Goal: Task Accomplishment & Management: Manage account settings

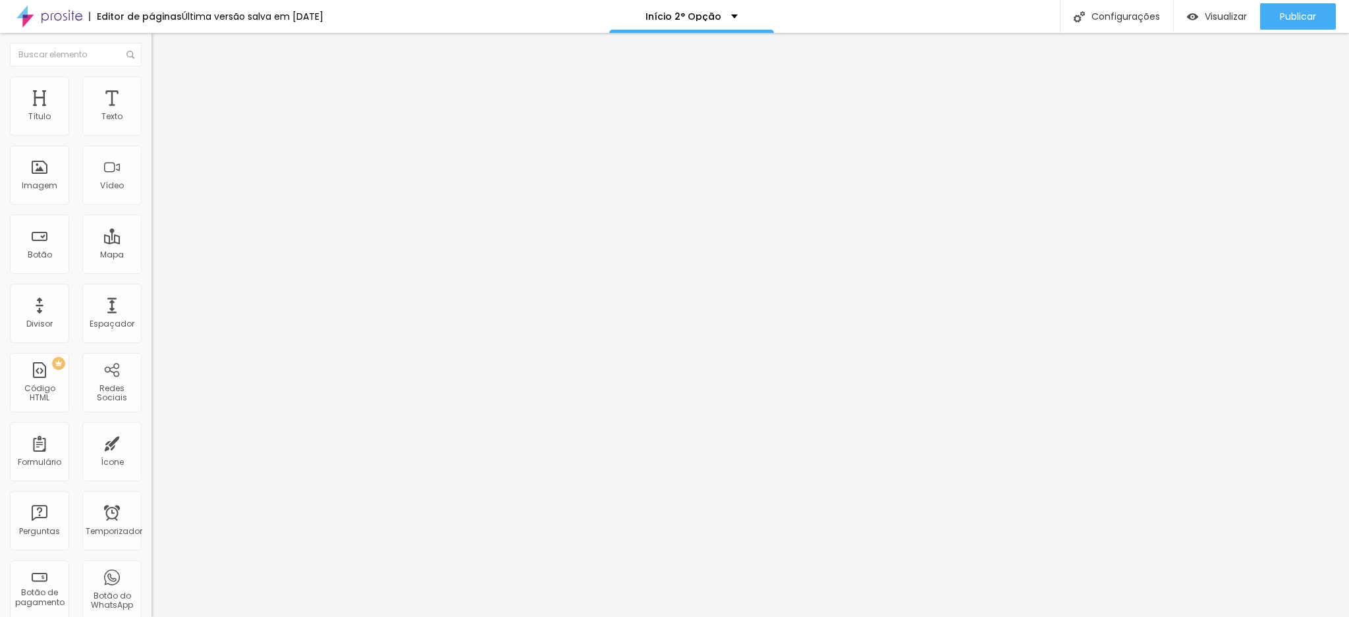
click at [152, 271] on input "http://wa.me/5511949887710" at bounding box center [231, 264] width 158 height 13
drag, startPoint x: 92, startPoint y: 270, endPoint x: 142, endPoint y: 267, distance: 50.2
click at [152, 267] on div "Texto Solicite seu orçamento Alinhamento Tamanho Pequeno Pequeno Normal Grande …" at bounding box center [228, 203] width 152 height 200
drag, startPoint x: 88, startPoint y: 273, endPoint x: 138, endPoint y: 273, distance: 50.7
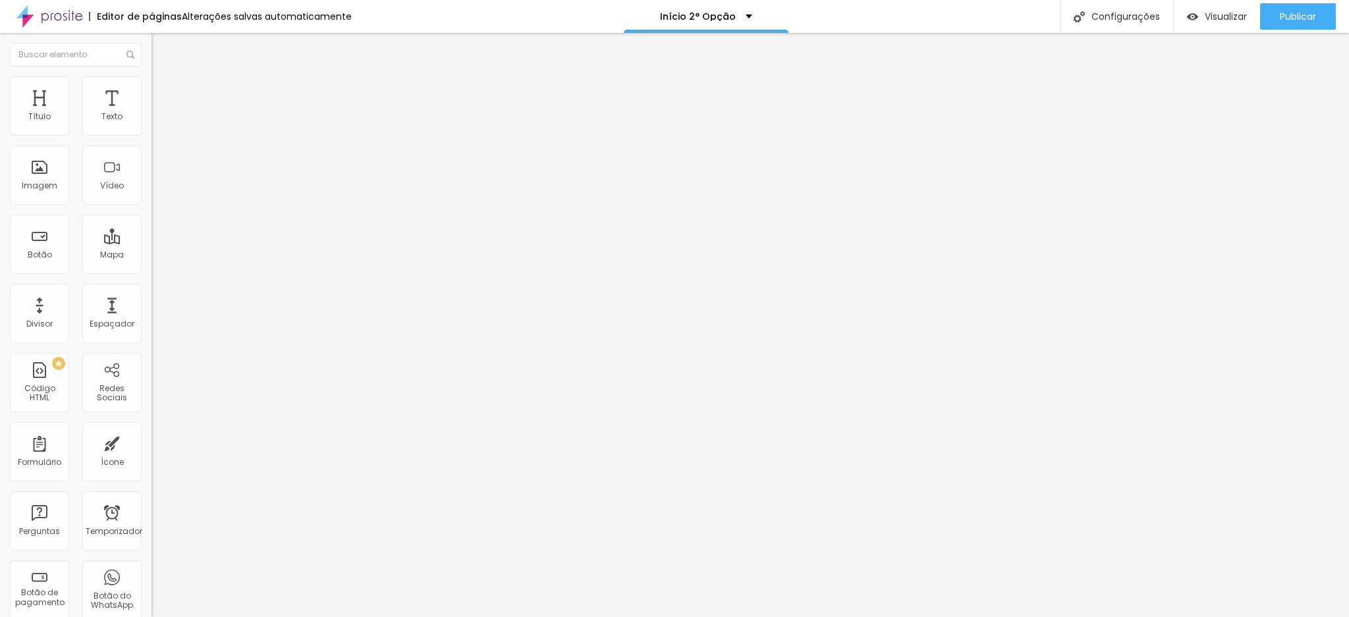
click at [152, 271] on input "http://wa.me/5511982030470" at bounding box center [231, 264] width 158 height 13
type input "http://wa.me/5511982030470"
paste input "8203047"
type input "http://wa.me/5511982030470"
drag, startPoint x: 32, startPoint y: 147, endPoint x: 83, endPoint y: 142, distance: 51.0
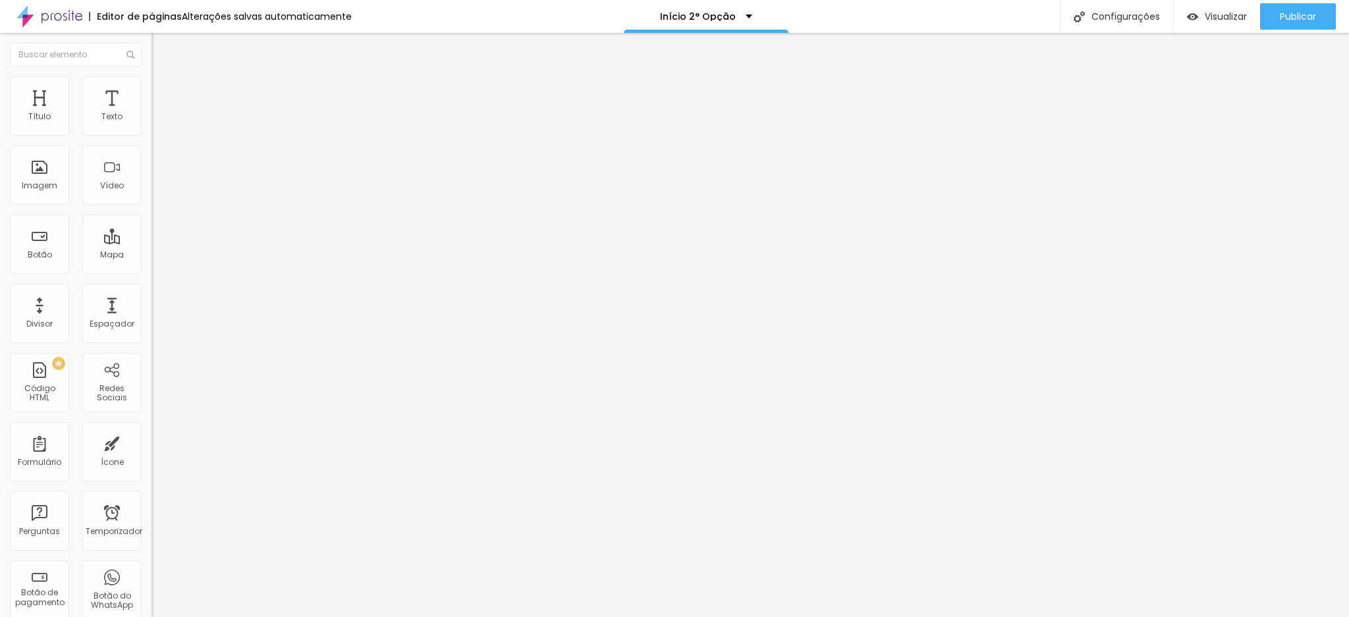
click at [152, 124] on input "(11) 94988-7710" at bounding box center [231, 117] width 158 height 13
paste input "8203047"
click at [152, 124] on input "(11) 982030470" at bounding box center [231, 117] width 158 height 13
type input "(11) 98203-0470"
click at [1301, 13] on font "Publicar" at bounding box center [1298, 16] width 36 height 13
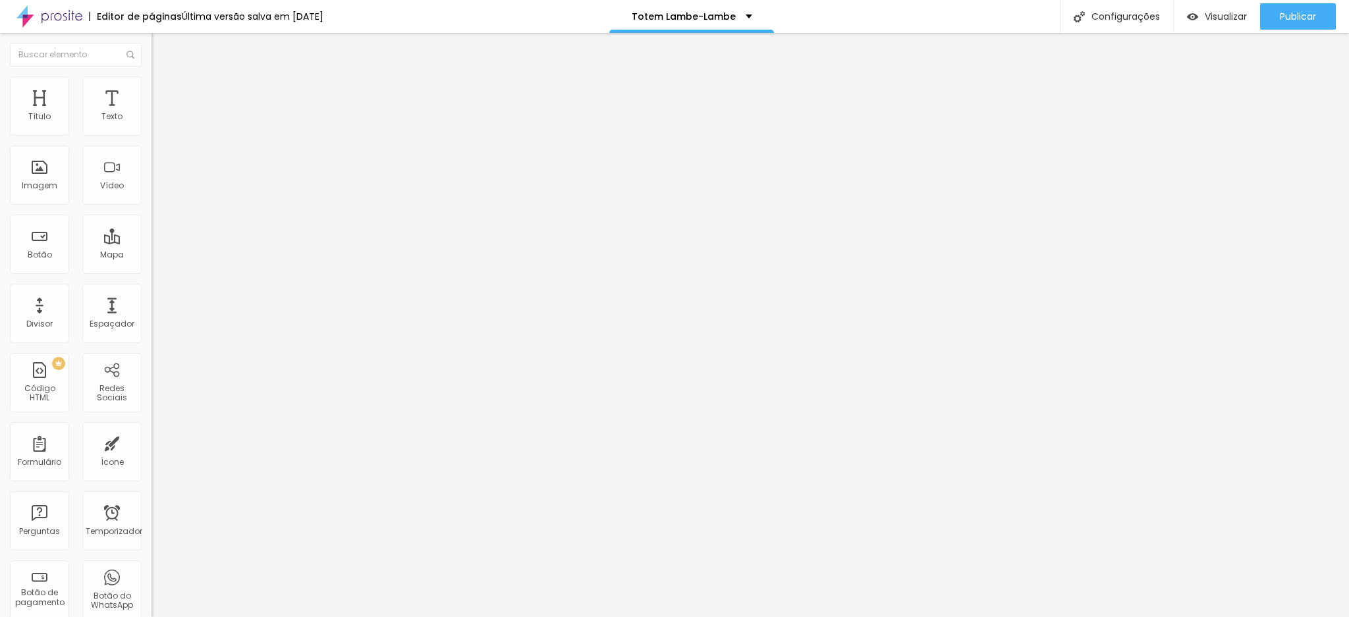
drag, startPoint x: 80, startPoint y: 137, endPoint x: 130, endPoint y: 134, distance: 50.1
click at [152, 124] on input "[PHONE_NUMBER]" at bounding box center [231, 117] width 158 height 13
paste input "8203-047"
type input "[PHONE_NUMBER]"
drag, startPoint x: 30, startPoint y: 178, endPoint x: 82, endPoint y: 175, distance: 52.1
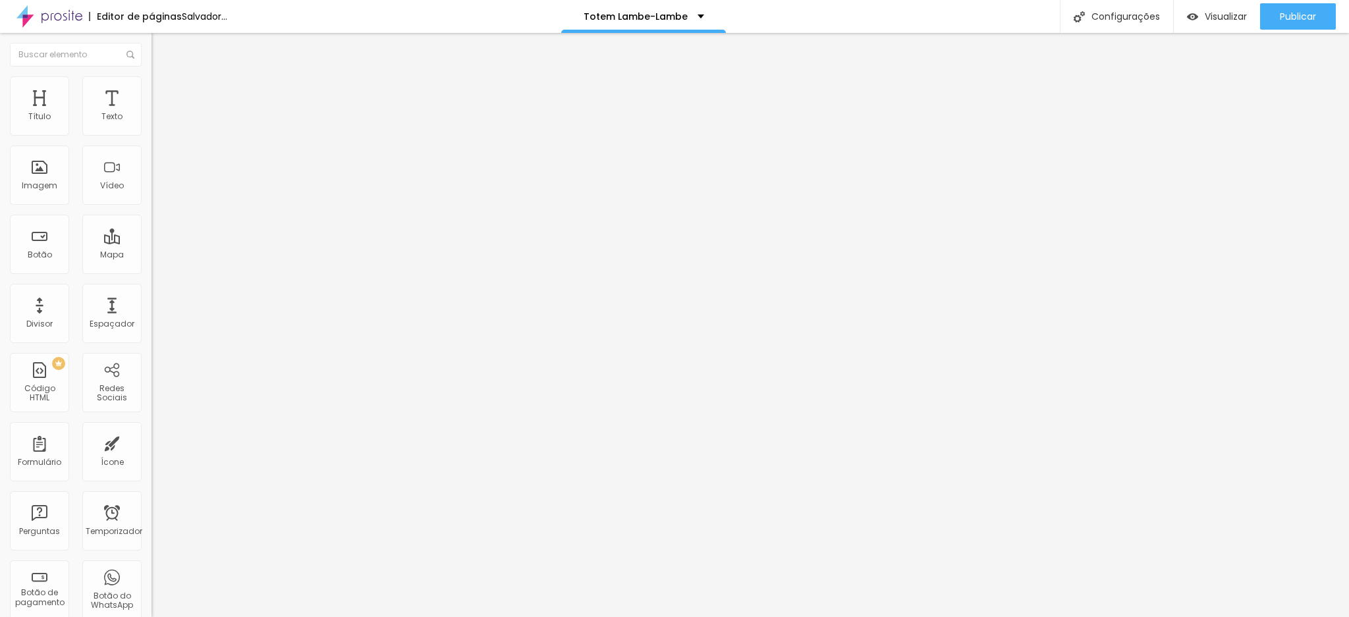
click at [152, 407] on input "[PHONE_NUMBER]" at bounding box center [231, 413] width 158 height 13
paste input "8203047"
click at [152, 407] on input "[PHONE_NUMBER]" at bounding box center [231, 413] width 158 height 13
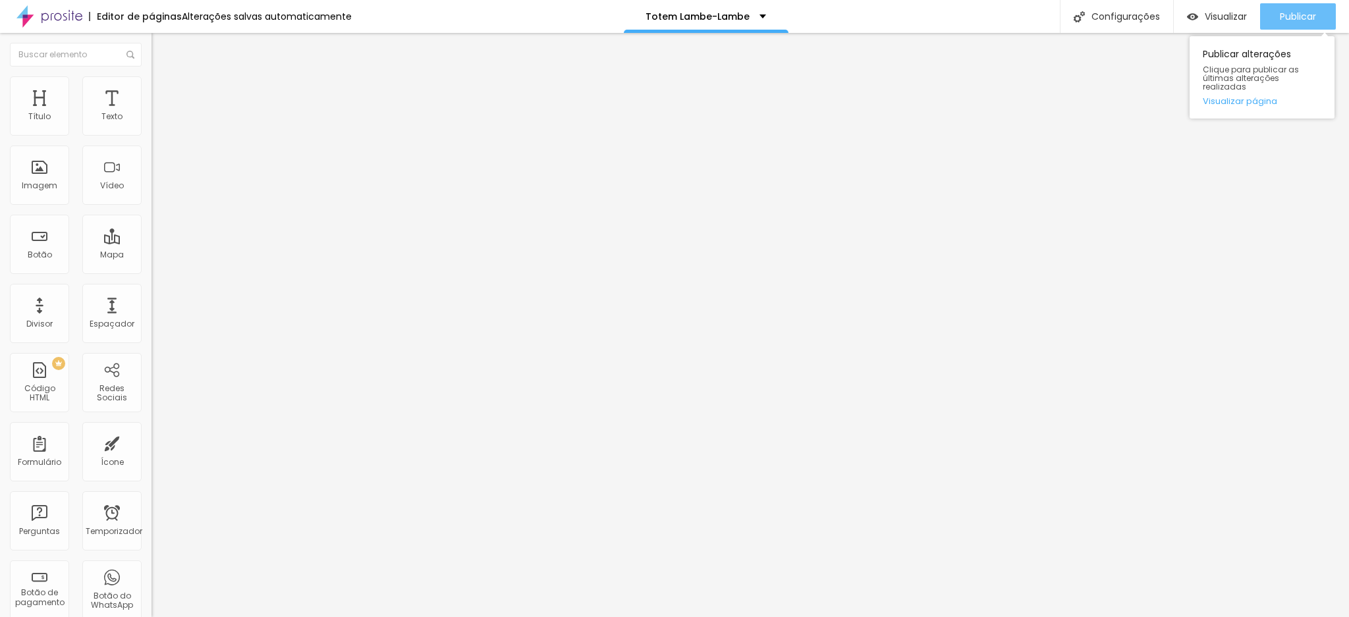
type input "[PHONE_NUMBER]"
click at [1287, 13] on font "Publicar" at bounding box center [1298, 16] width 36 height 13
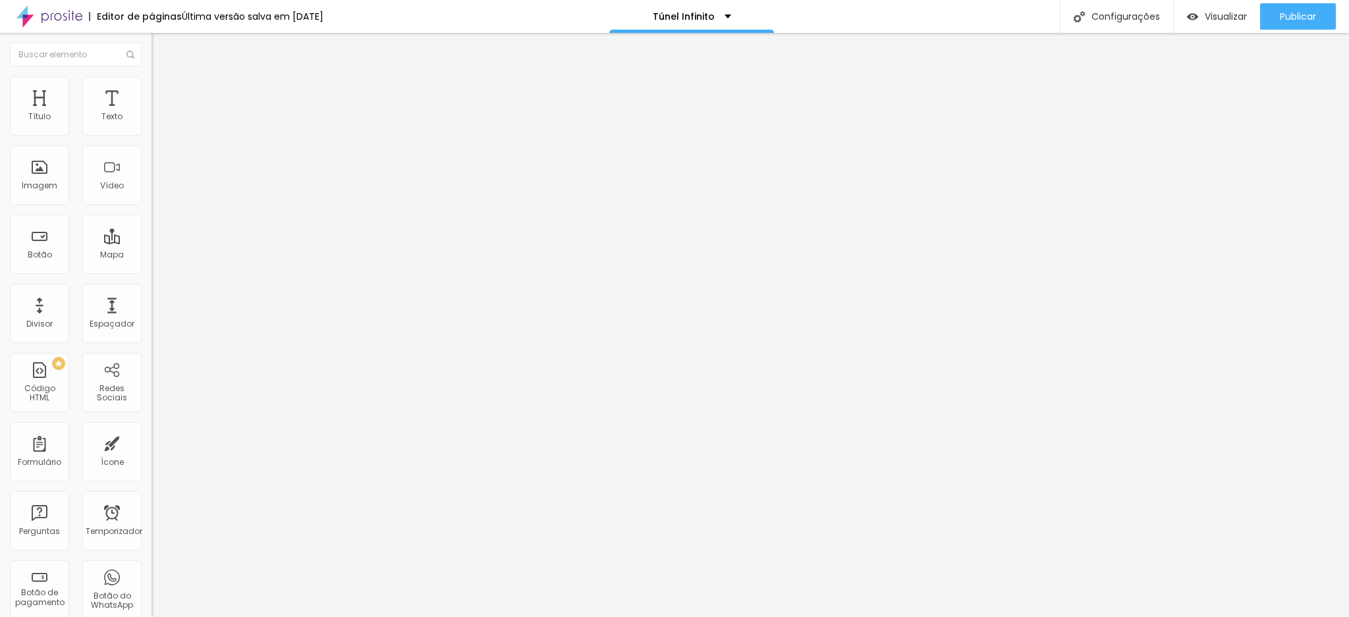
drag, startPoint x: 79, startPoint y: 136, endPoint x: 144, endPoint y: 130, distance: 65.5
click at [152, 130] on div "Número do WhatsApp * (11)94988-7710 + 55 Texto do botão (11)94988-7710 Mensagem…" at bounding box center [228, 322] width 152 height 439
paste input "8203-047"
type input "[PHONE_NUMBER]"
drag, startPoint x: 28, startPoint y: 178, endPoint x: 98, endPoint y: 173, distance: 69.4
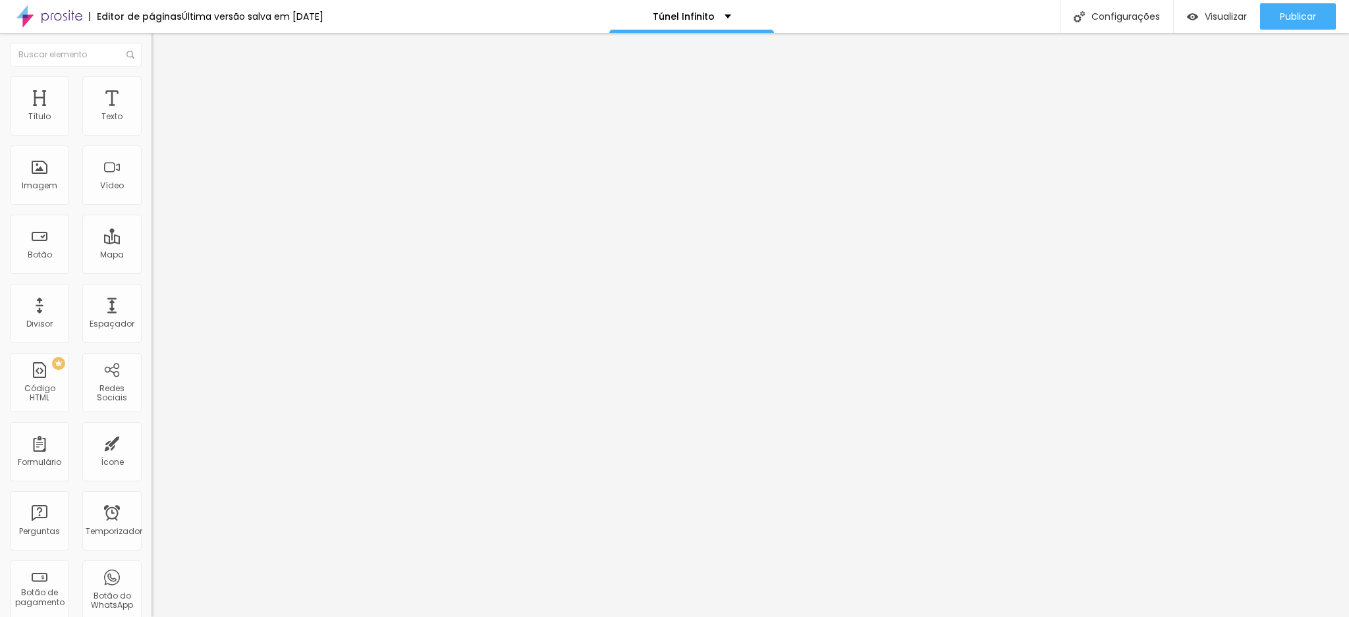
click at [152, 407] on input "[PHONE_NUMBER]" at bounding box center [231, 413] width 158 height 13
paste input "8203047"
click at [152, 407] on input "[PHONE_NUMBER]" at bounding box center [231, 413] width 158 height 13
type input "[PHONE_NUMBER]"
click at [152, 57] on button "Editar nulo" at bounding box center [228, 48] width 152 height 30
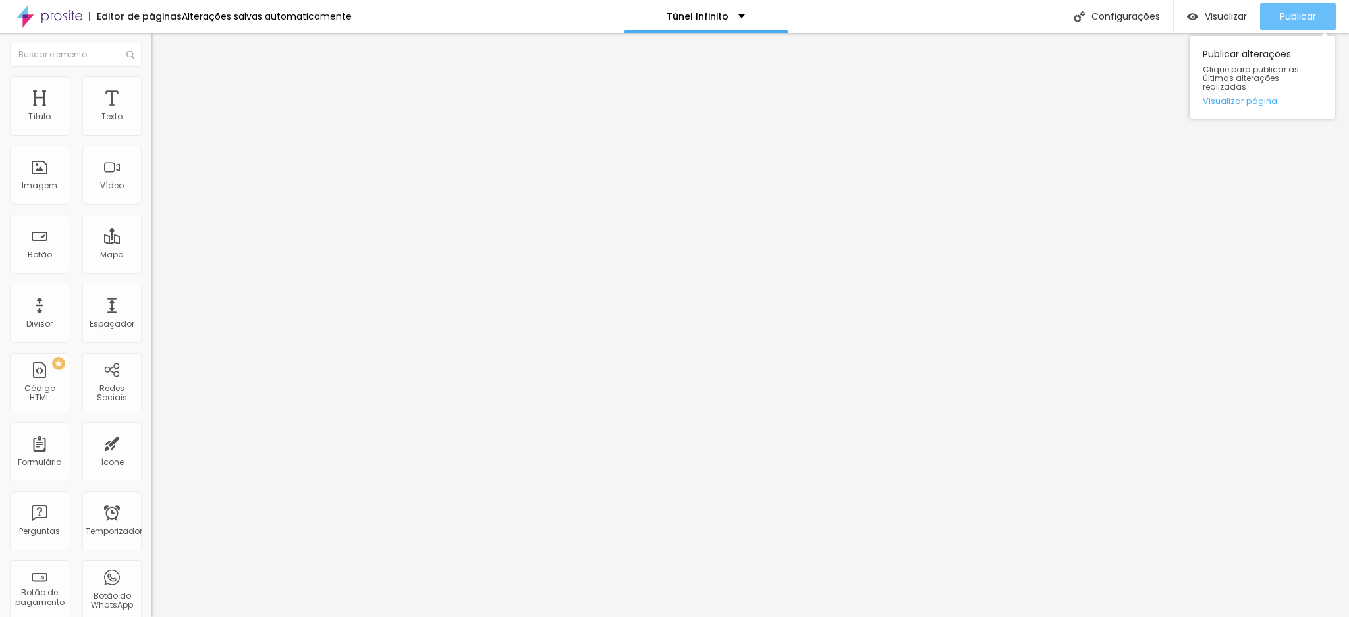
click at [1287, 20] on font "Publicar" at bounding box center [1298, 16] width 36 height 13
paste input "8203-047"
type input "[PHONE_NUMBER]"
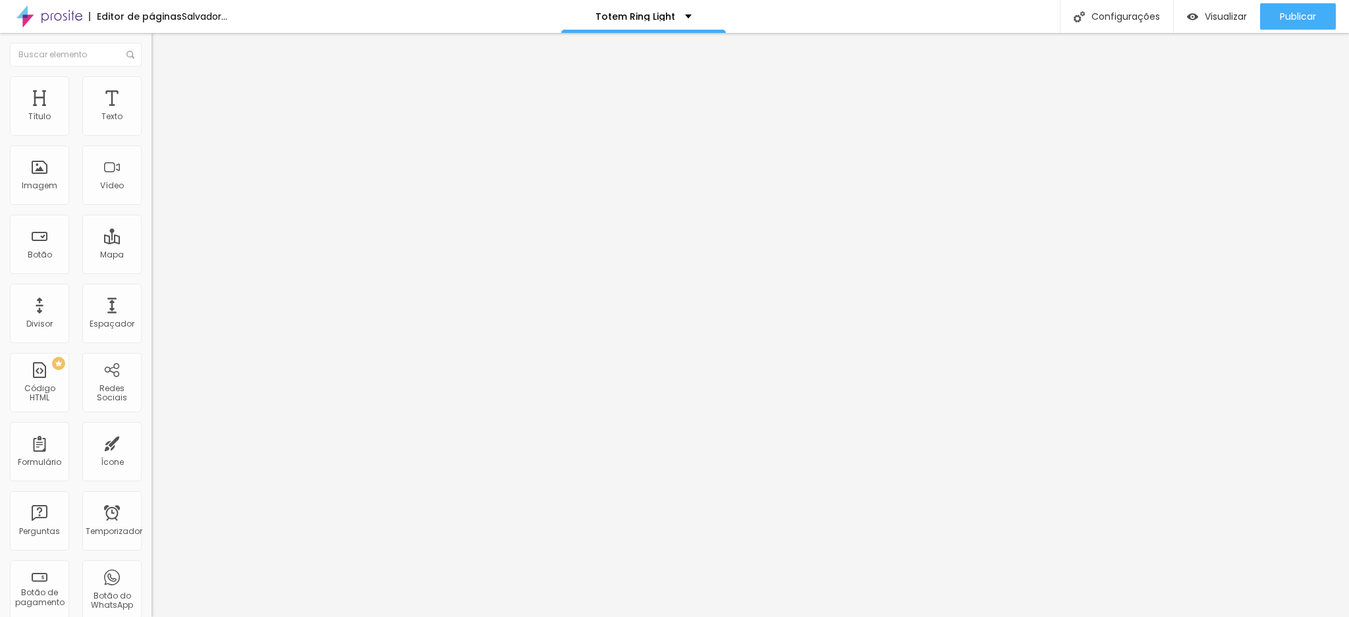
drag, startPoint x: 30, startPoint y: 177, endPoint x: 94, endPoint y: 173, distance: 63.3
click at [152, 407] on input "[PHONE_NUMBER]" at bounding box center [231, 413] width 158 height 13
paste input "8203047"
click at [152, 407] on input "[PHONE_NUMBER]" at bounding box center [231, 413] width 158 height 13
type input "[PHONE_NUMBER]"
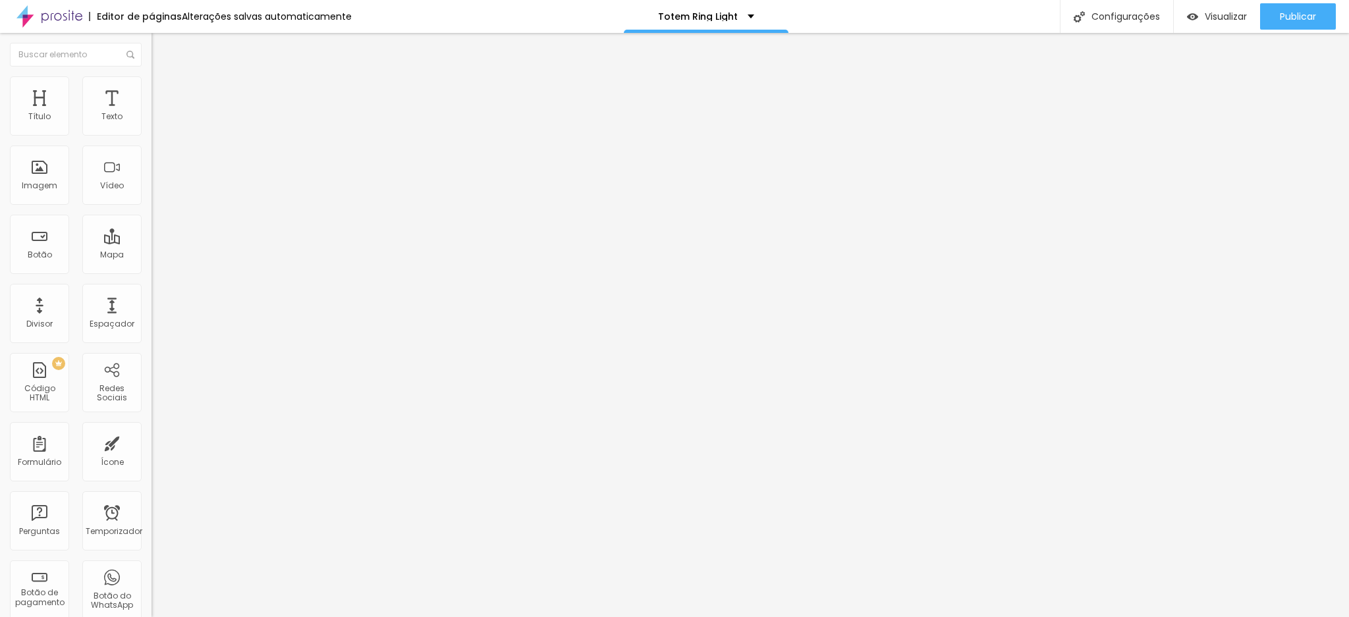
click at [161, 53] on img "button" at bounding box center [166, 48] width 11 height 11
click at [1293, 14] on font "Publicar" at bounding box center [1298, 16] width 36 height 13
drag, startPoint x: 80, startPoint y: 138, endPoint x: 128, endPoint y: 136, distance: 48.8
click at [152, 124] on input "[PHONE_NUMBER]" at bounding box center [231, 117] width 158 height 13
paste input "8203-047"
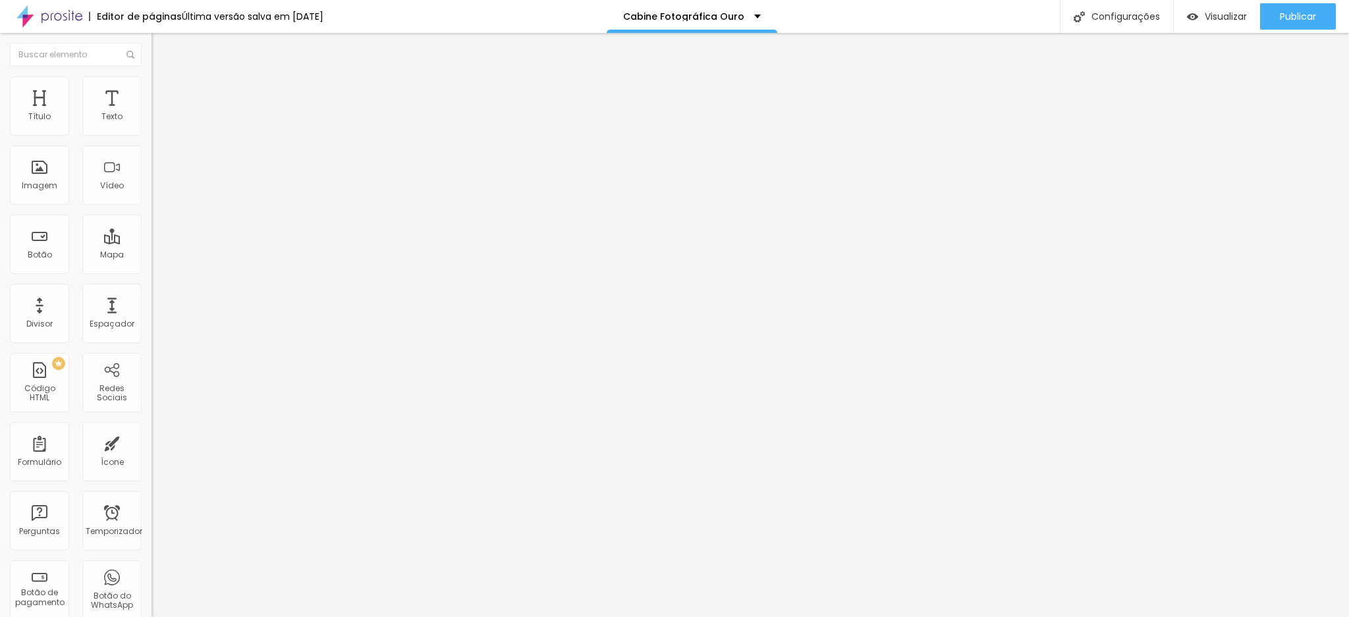
type input "[PHONE_NUMBER]"
drag, startPoint x: 29, startPoint y: 175, endPoint x: 96, endPoint y: 174, distance: 67.2
click at [152, 407] on input "[PHONE_NUMBER]" at bounding box center [231, 413] width 158 height 13
paste input "8203047"
click at [152, 407] on input "[PHONE_NUMBER]" at bounding box center [231, 413] width 158 height 13
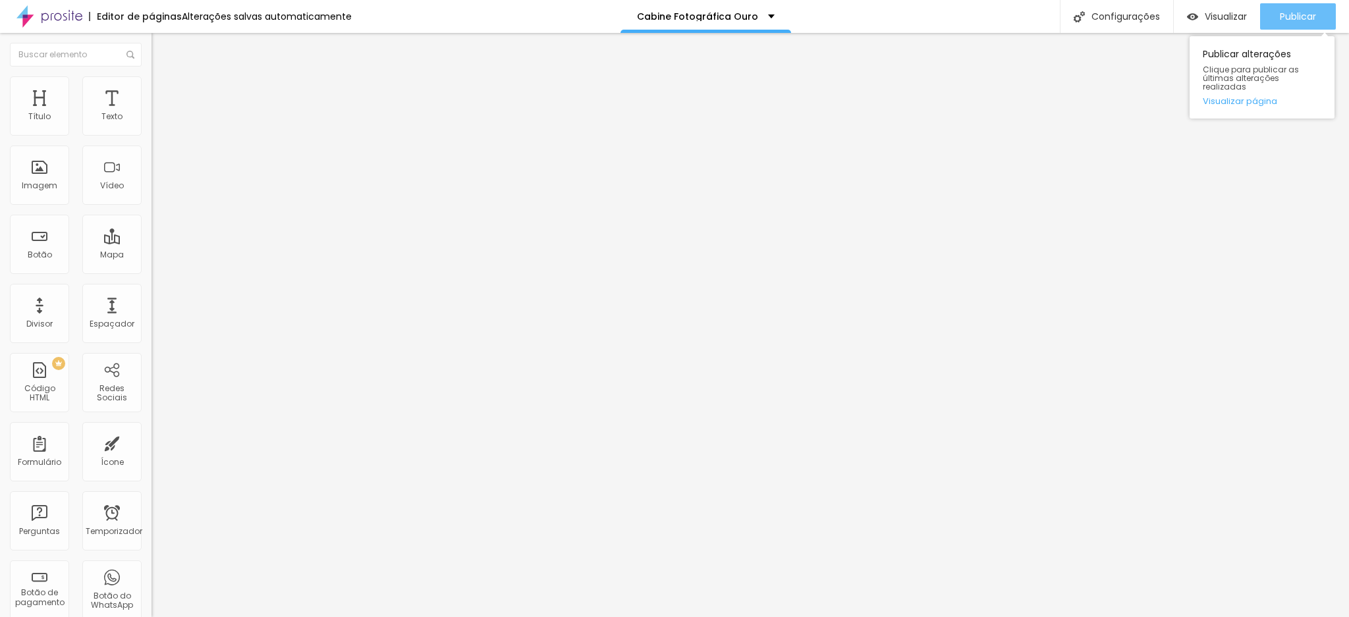
type input "[PHONE_NUMBER]"
click at [1283, 22] on font "Publicar" at bounding box center [1298, 16] width 36 height 13
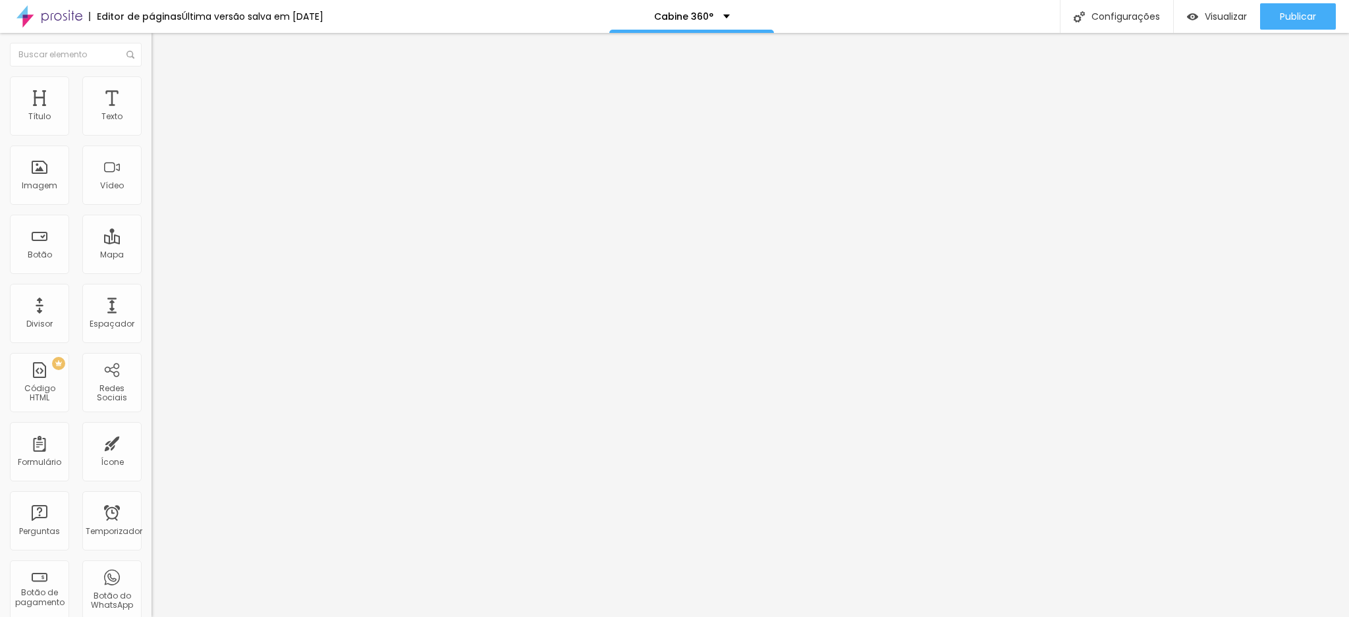
drag, startPoint x: 80, startPoint y: 136, endPoint x: 128, endPoint y: 134, distance: 48.1
click at [152, 124] on input "[PHONE_NUMBER]" at bounding box center [231, 117] width 158 height 13
paste input "8203-047"
type input "[PHONE_NUMBER]"
drag, startPoint x: 30, startPoint y: 180, endPoint x: 93, endPoint y: 179, distance: 62.6
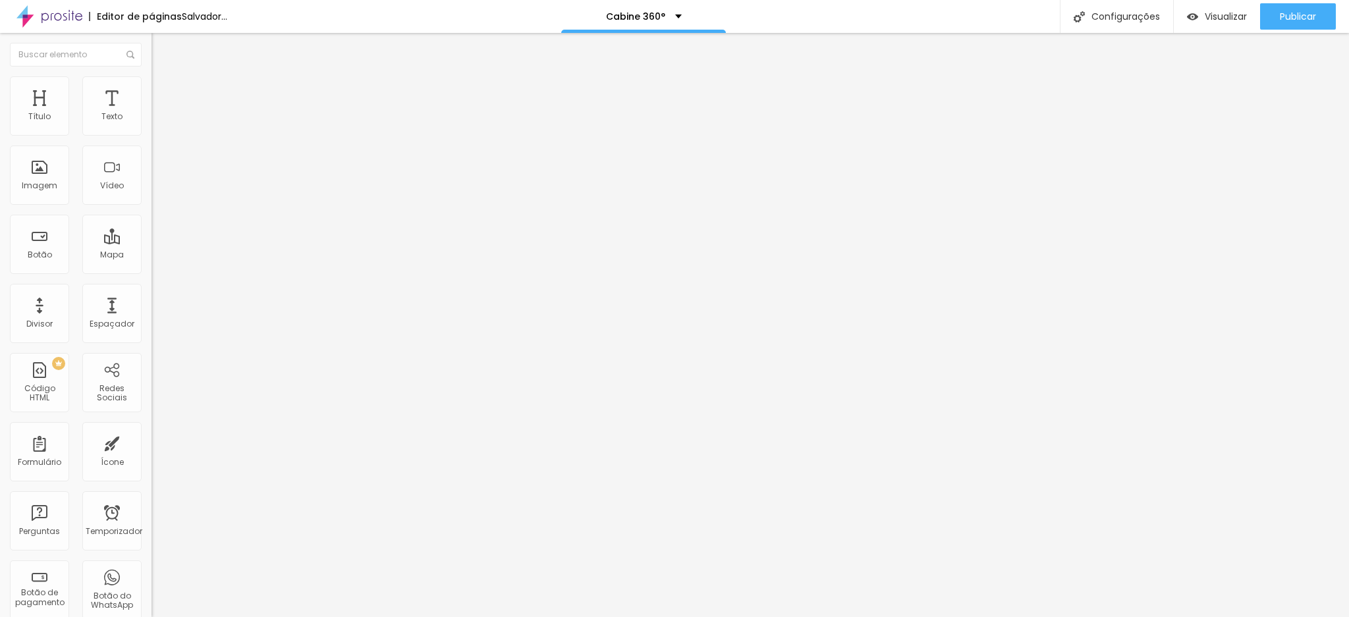
click at [152, 407] on input "[PHONE_NUMBER]" at bounding box center [231, 413] width 158 height 13
paste input "8203047"
click at [152, 407] on input "[PHONE_NUMBER]" at bounding box center [231, 413] width 158 height 13
type input "[PHONE_NUMBER]"
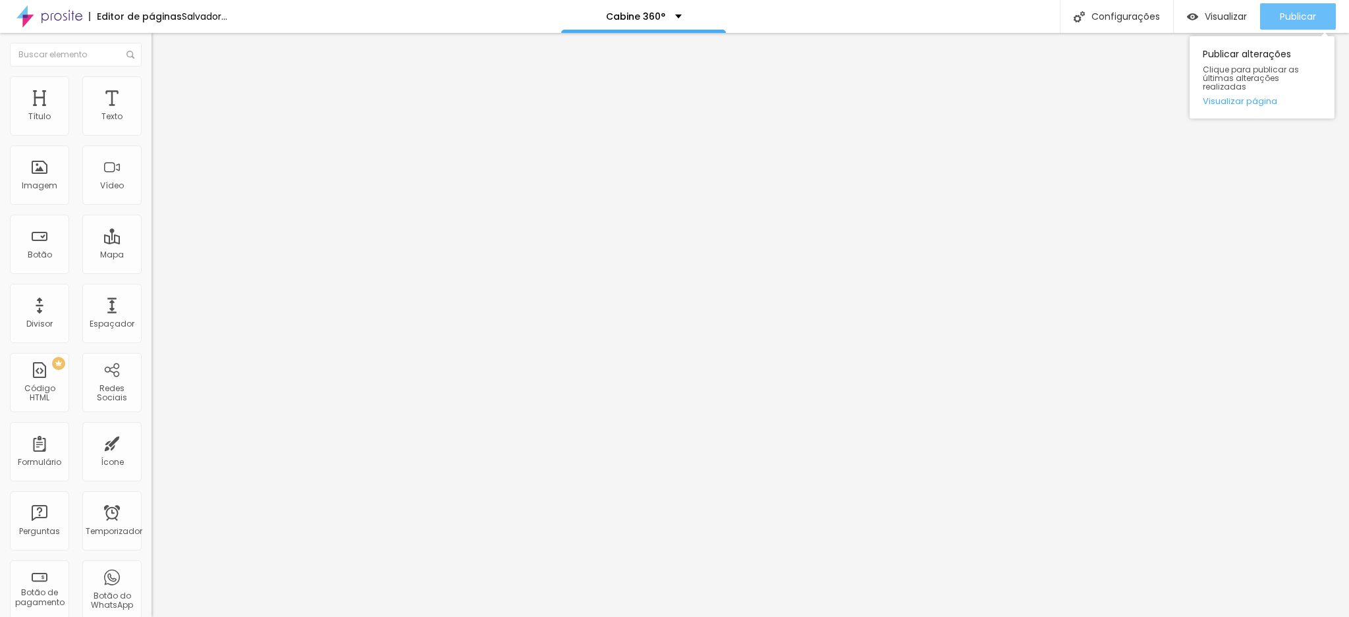
click at [1313, 24] on div "Publicar" at bounding box center [1298, 16] width 36 height 26
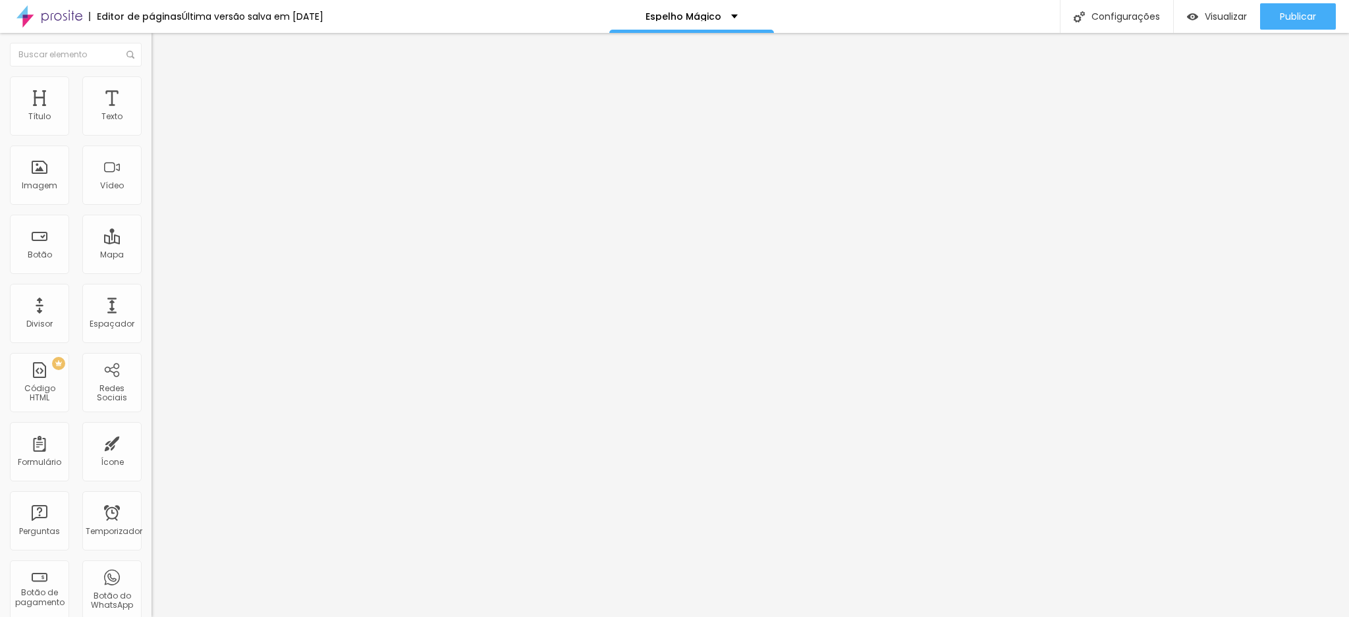
drag, startPoint x: 79, startPoint y: 135, endPoint x: 142, endPoint y: 132, distance: 62.7
click at [152, 132] on div "Número do WhatsApp * (11)94988-7710 + 55 Texto do botão (11)94988-7710 Mensagem…" at bounding box center [228, 322] width 152 height 439
paste input "8203-047"
type input "[PHONE_NUMBER]"
drag, startPoint x: 29, startPoint y: 180, endPoint x: 95, endPoint y: 178, distance: 65.9
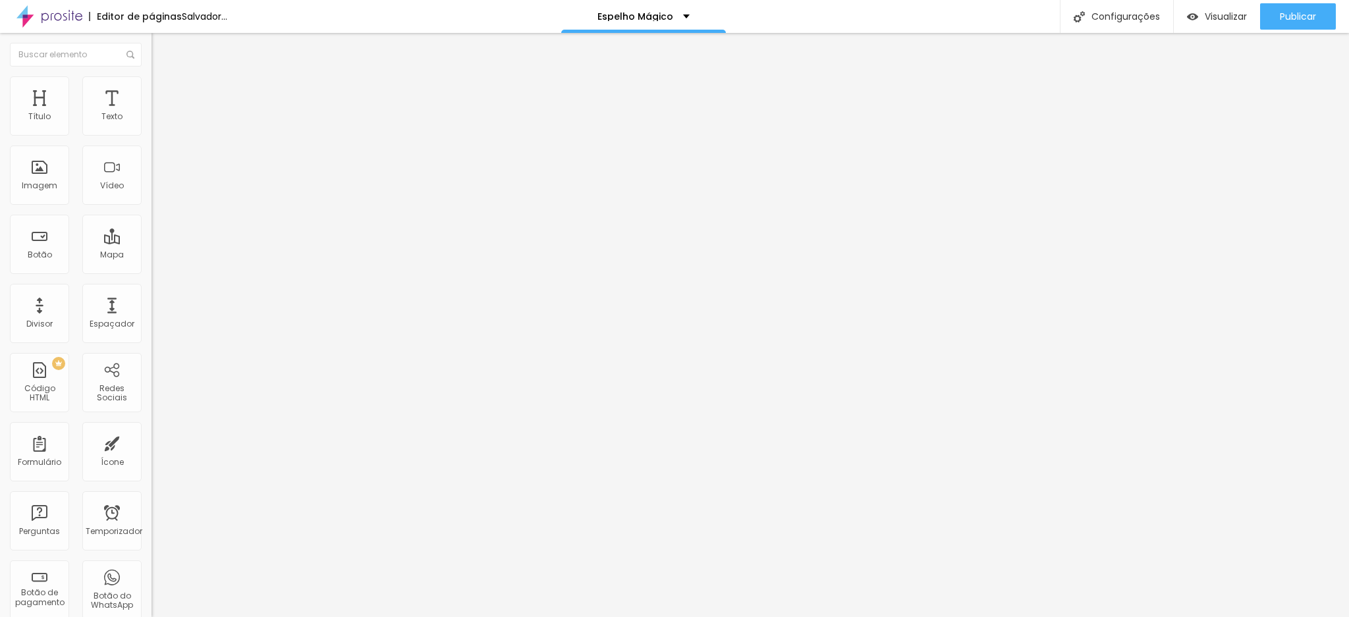
click at [152, 407] on input "[PHONE_NUMBER]" at bounding box center [231, 413] width 158 height 13
paste input "8203047"
click at [152, 407] on input "[PHONE_NUMBER]" at bounding box center [231, 413] width 158 height 13
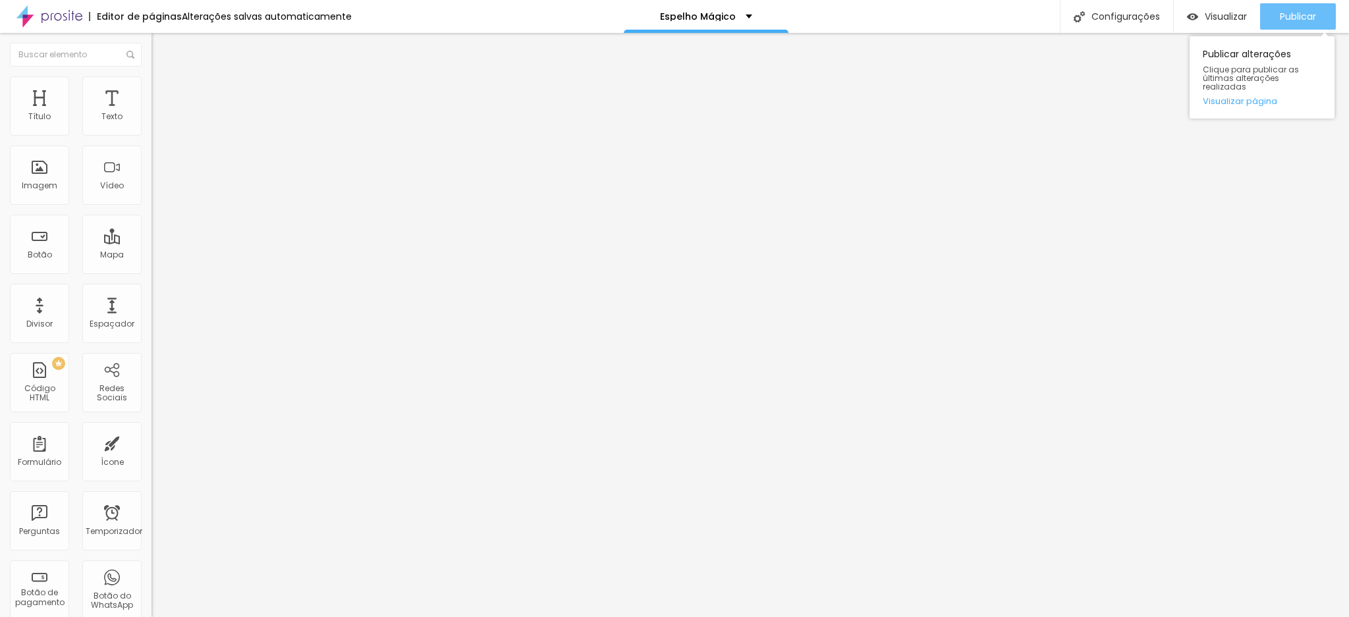
type input "[PHONE_NUMBER]"
click at [1316, 12] on font "Publicar" at bounding box center [1298, 16] width 36 height 13
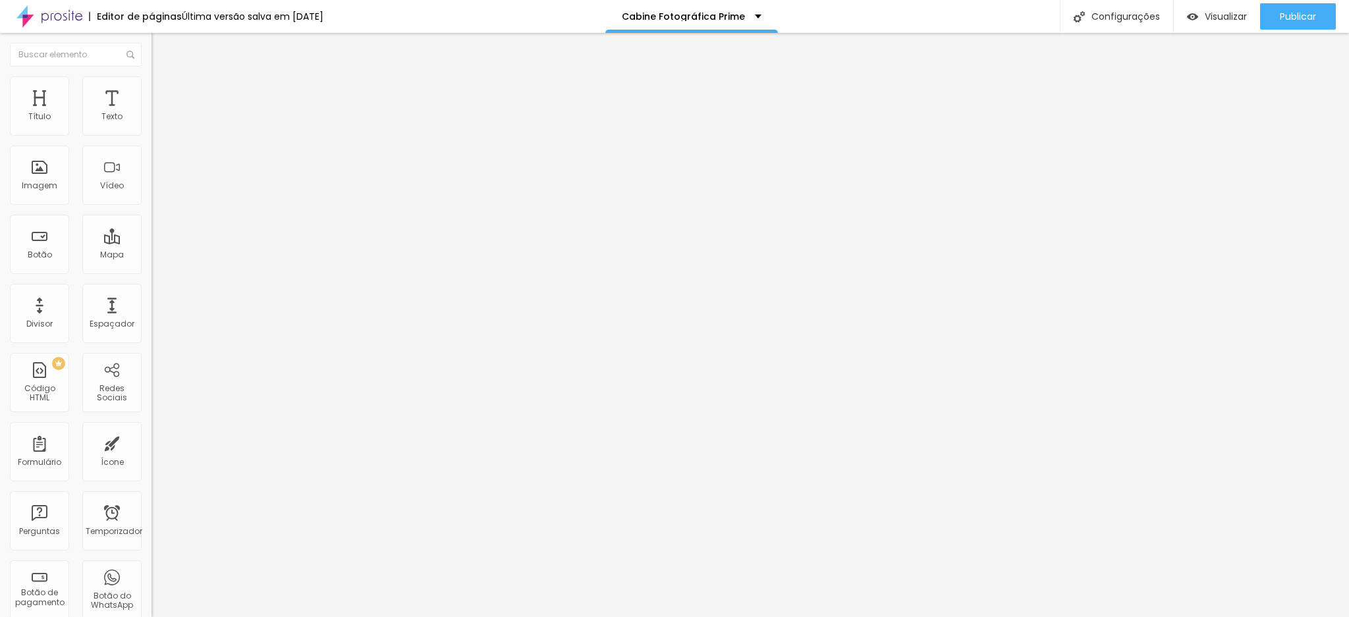
paste input "8203-047"
type input "[PHONE_NUMBER]"
drag, startPoint x: 29, startPoint y: 178, endPoint x: 103, endPoint y: 181, distance: 74.5
click at [152, 407] on input "[PHONE_NUMBER]" at bounding box center [231, 413] width 158 height 13
paste input "8203047"
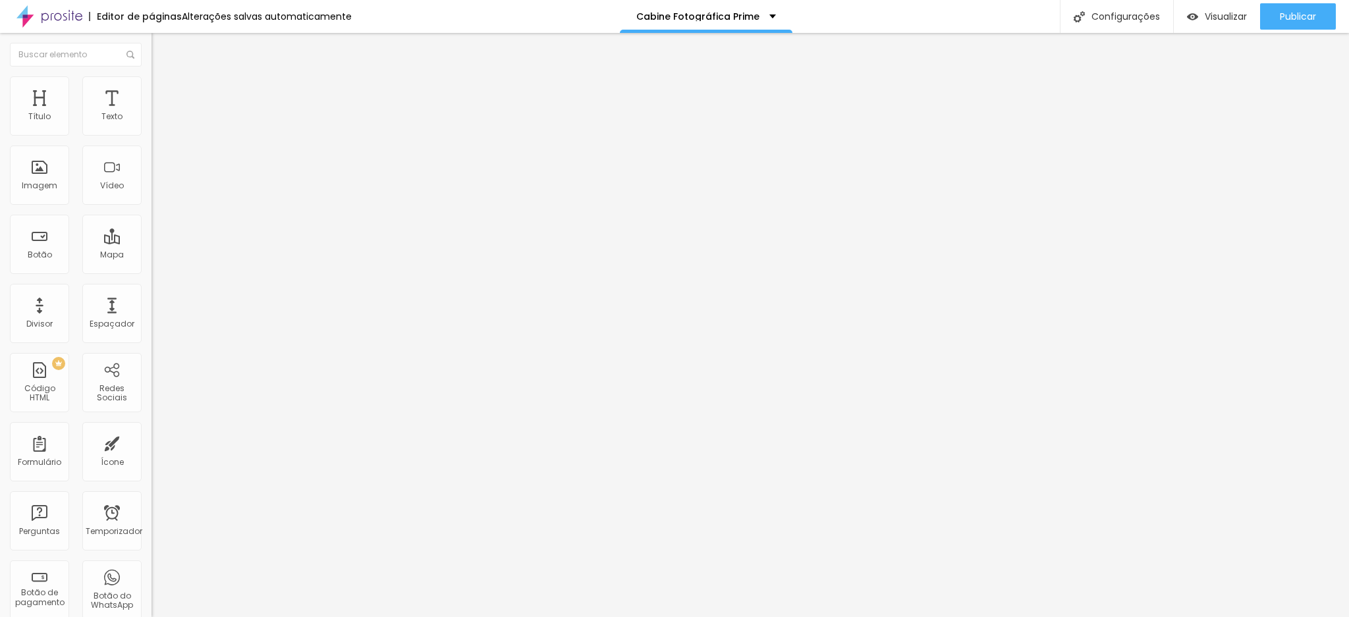
click at [152, 407] on input "[PHONE_NUMBER]" at bounding box center [231, 413] width 158 height 13
type input "[PHONE_NUMBER]"
click at [1281, 13] on font "Publicar" at bounding box center [1298, 16] width 36 height 13
drag, startPoint x: 80, startPoint y: 138, endPoint x: 141, endPoint y: 132, distance: 60.9
click at [152, 124] on input "[PHONE_NUMBER]" at bounding box center [231, 117] width 158 height 13
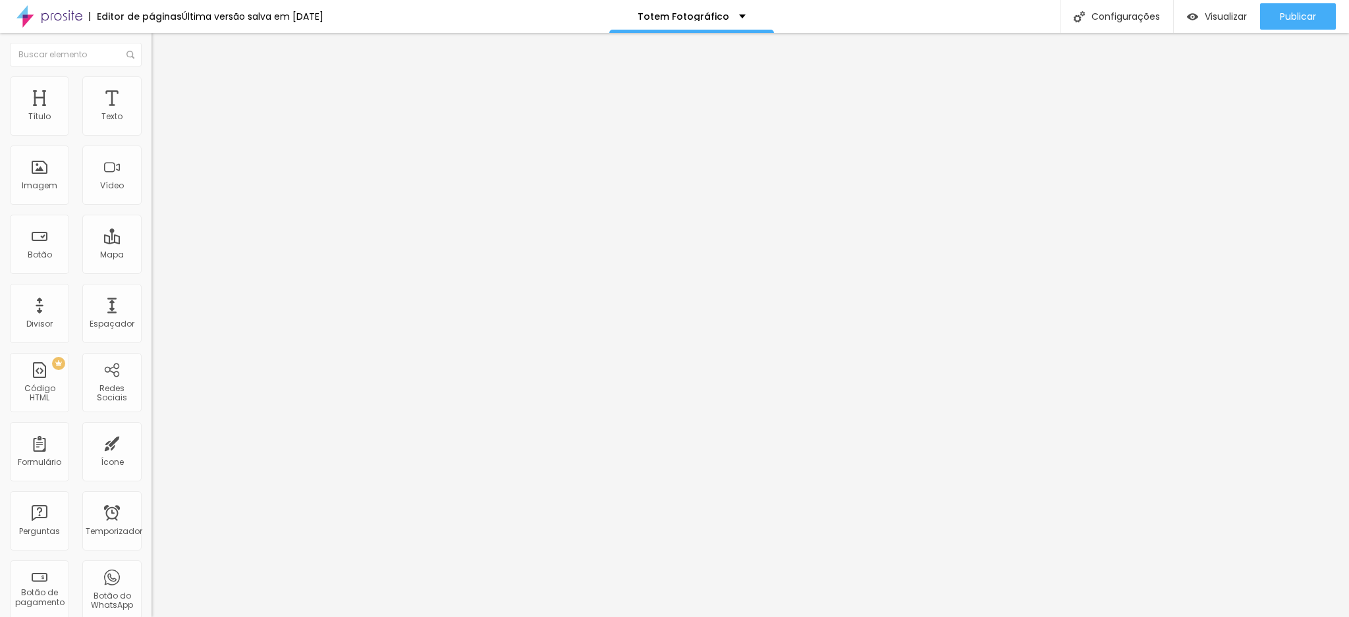
paste input "8203-047"
type input "[PHONE_NUMBER]"
drag, startPoint x: 30, startPoint y: 179, endPoint x: 81, endPoint y: 177, distance: 51.4
click at [152, 407] on input "[PHONE_NUMBER]" at bounding box center [231, 413] width 158 height 13
paste input "8203047"
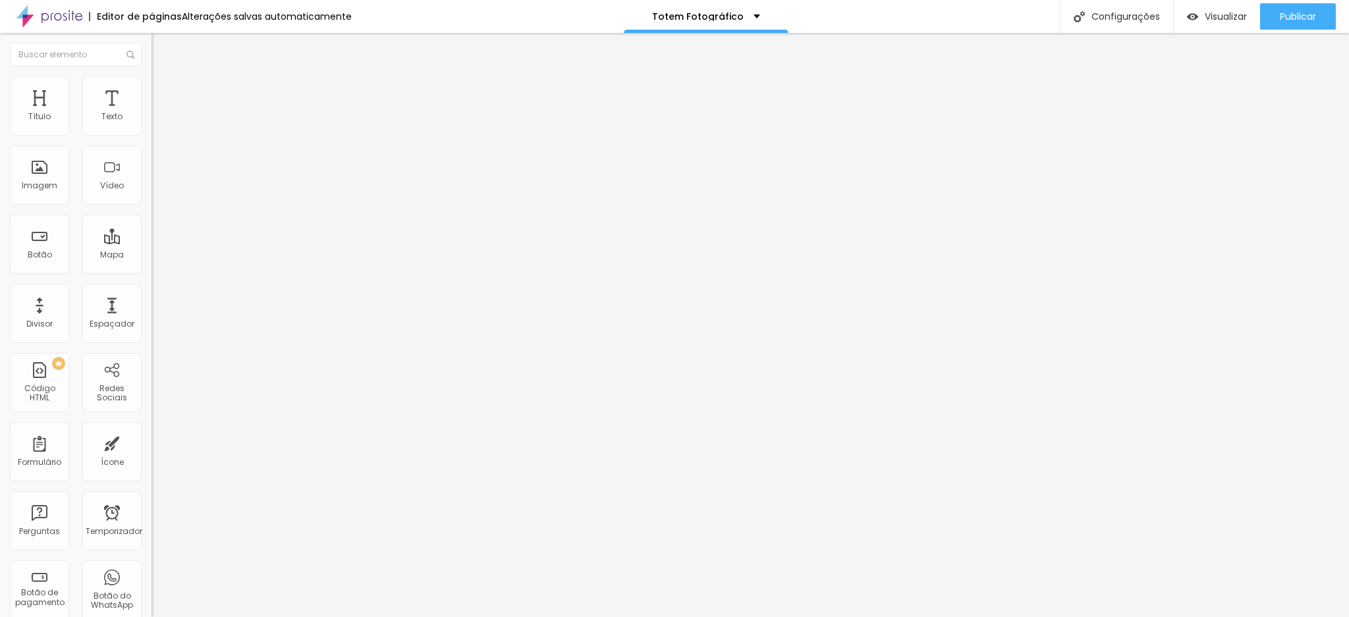
click at [152, 407] on input "[PHONE_NUMBER]" at bounding box center [231, 413] width 158 height 13
type input "[PHONE_NUMBER]"
click at [1280, 11] on font "Publicar" at bounding box center [1298, 16] width 36 height 13
drag, startPoint x: 30, startPoint y: 178, endPoint x: 140, endPoint y: 177, distance: 110.0
click at [152, 407] on input "[PHONE_NUMBER]" at bounding box center [231, 413] width 158 height 13
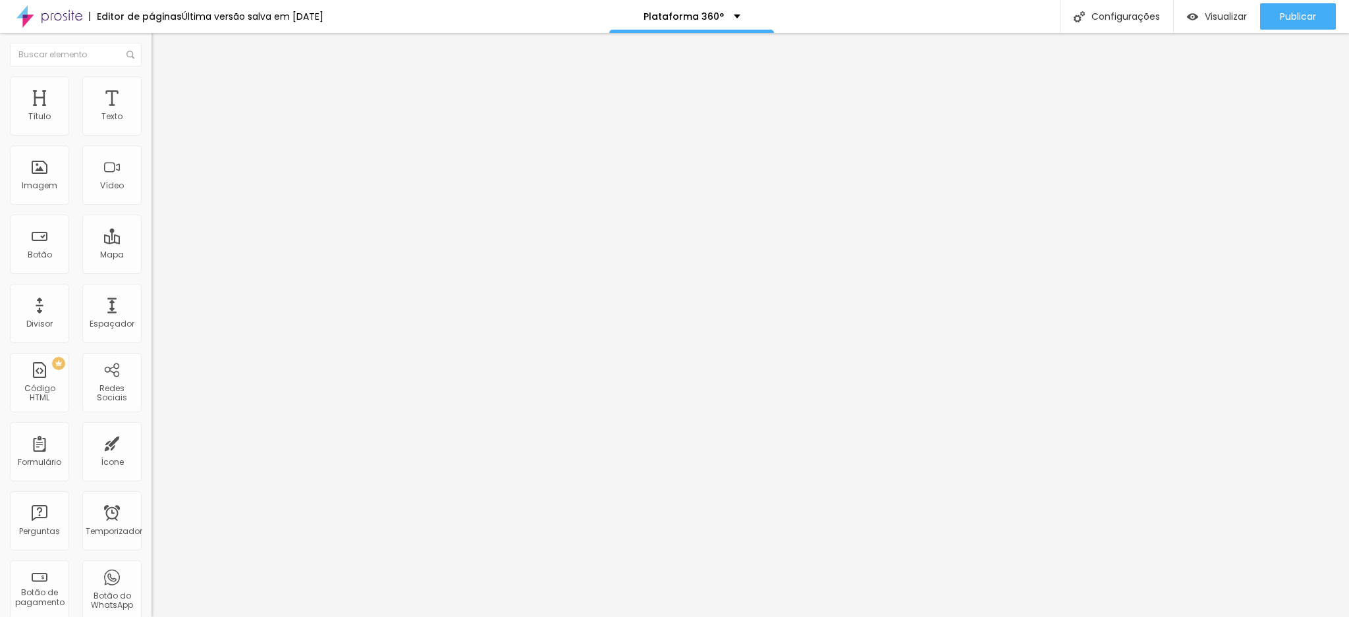
paste input "8203047"
click at [152, 407] on input "[PHONE_NUMBER]" at bounding box center [231, 413] width 158 height 13
type input "[PHONE_NUMBER]"
drag, startPoint x: 81, startPoint y: 135, endPoint x: 128, endPoint y: 134, distance: 47.5
click at [152, 124] on input "(11)94988-7710" at bounding box center [231, 117] width 158 height 13
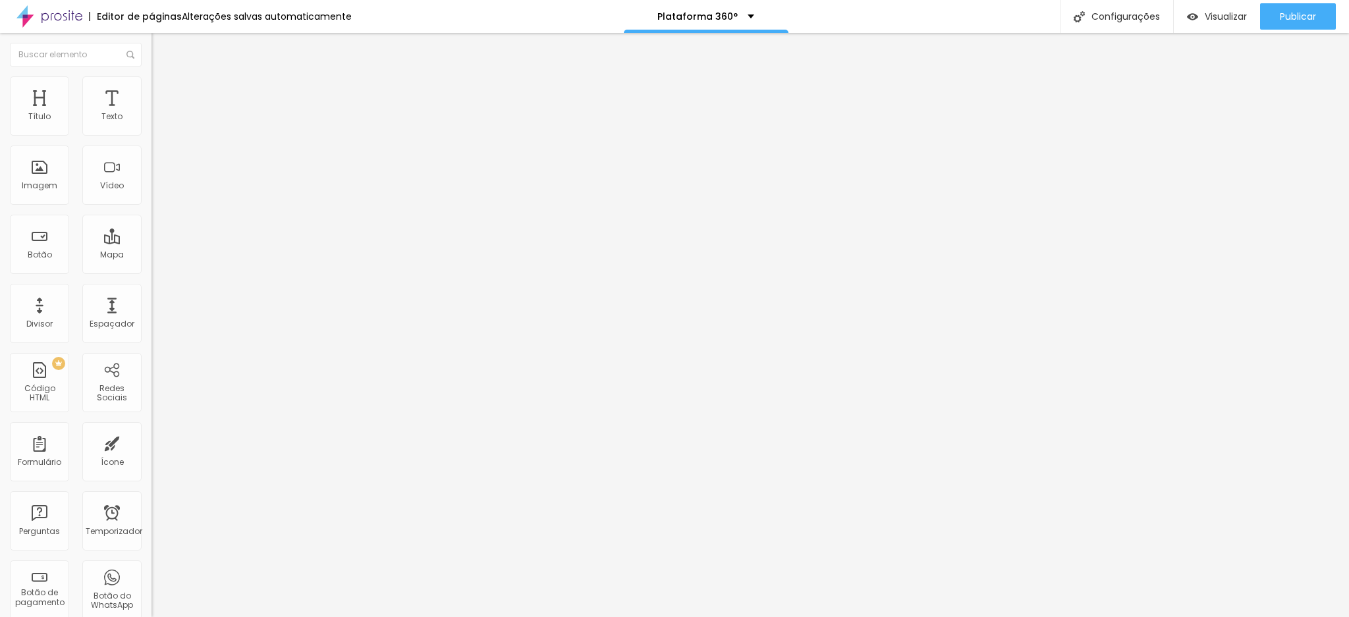
paste input "8203-047"
type input "(11)98203-0470"
click at [1300, 14] on font "Publicar" at bounding box center [1298, 16] width 36 height 13
drag, startPoint x: 80, startPoint y: 133, endPoint x: 132, endPoint y: 136, distance: 52.1
click at [152, 124] on input "[PHONE_NUMBER]" at bounding box center [231, 117] width 158 height 13
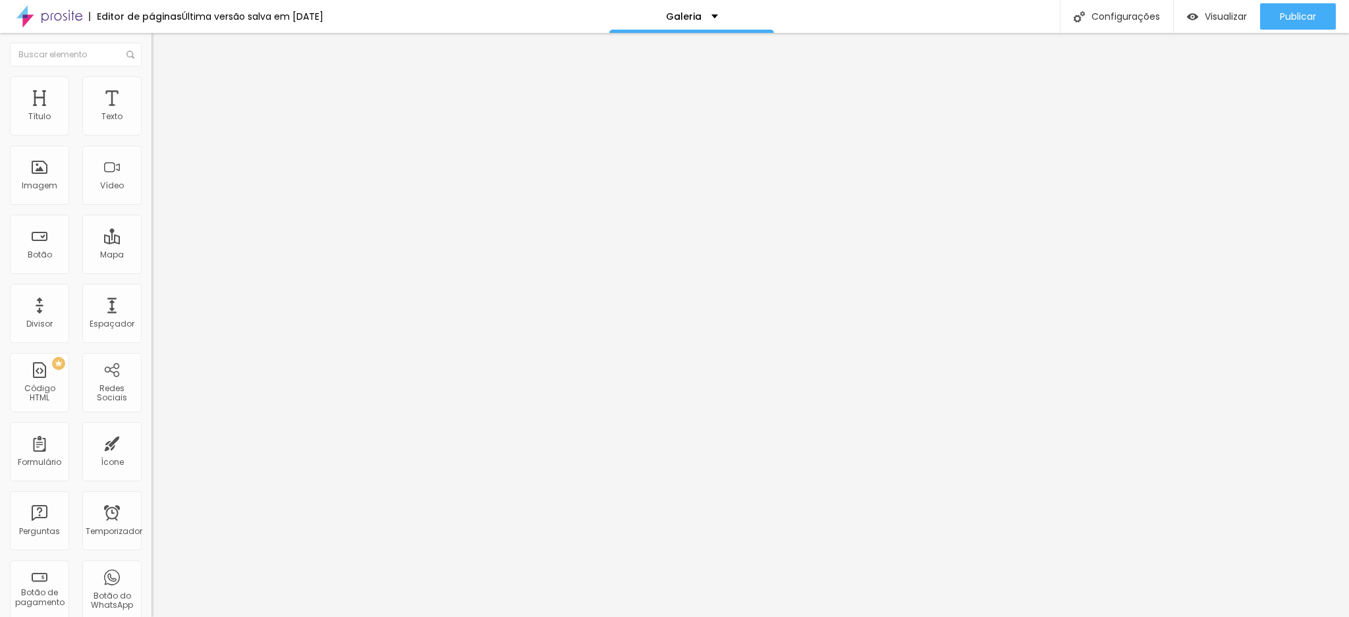
paste input "8203-047"
type input "[PHONE_NUMBER]"
drag, startPoint x: 29, startPoint y: 177, endPoint x: 93, endPoint y: 177, distance: 63.9
click at [152, 407] on input "[PHONE_NUMBER]" at bounding box center [231, 413] width 158 height 13
paste input "8203047"
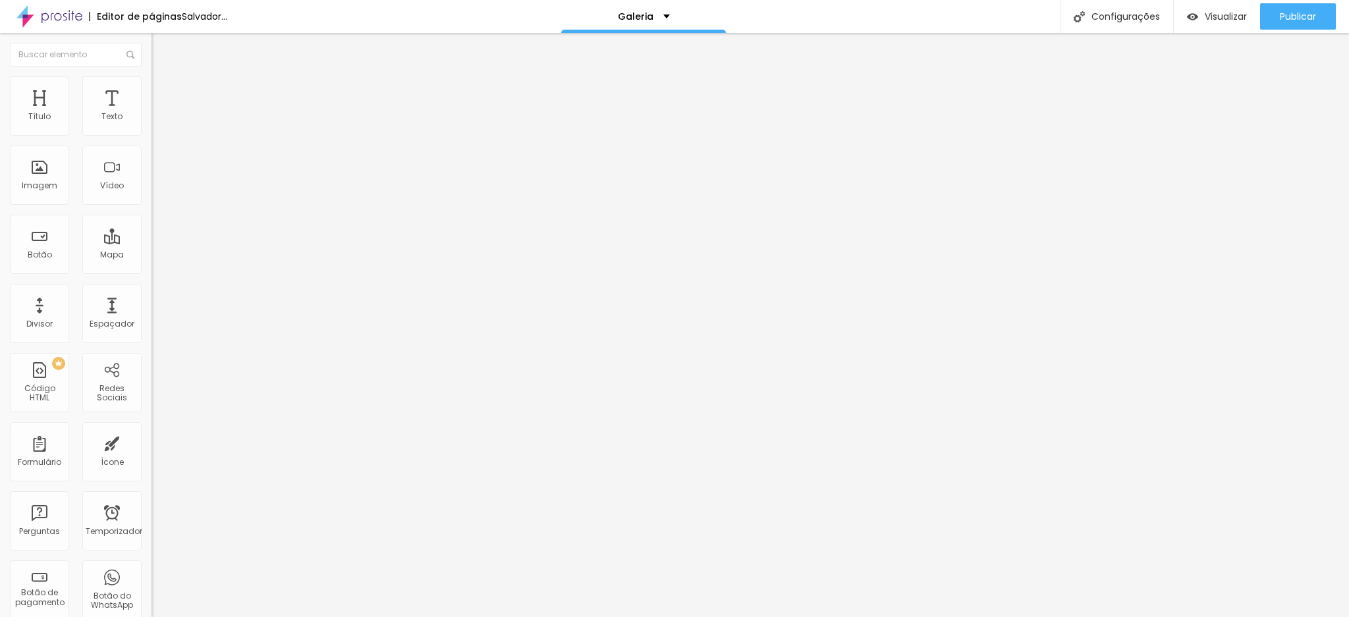
click at [152, 407] on input "[PHONE_NUMBER]" at bounding box center [231, 413] width 158 height 13
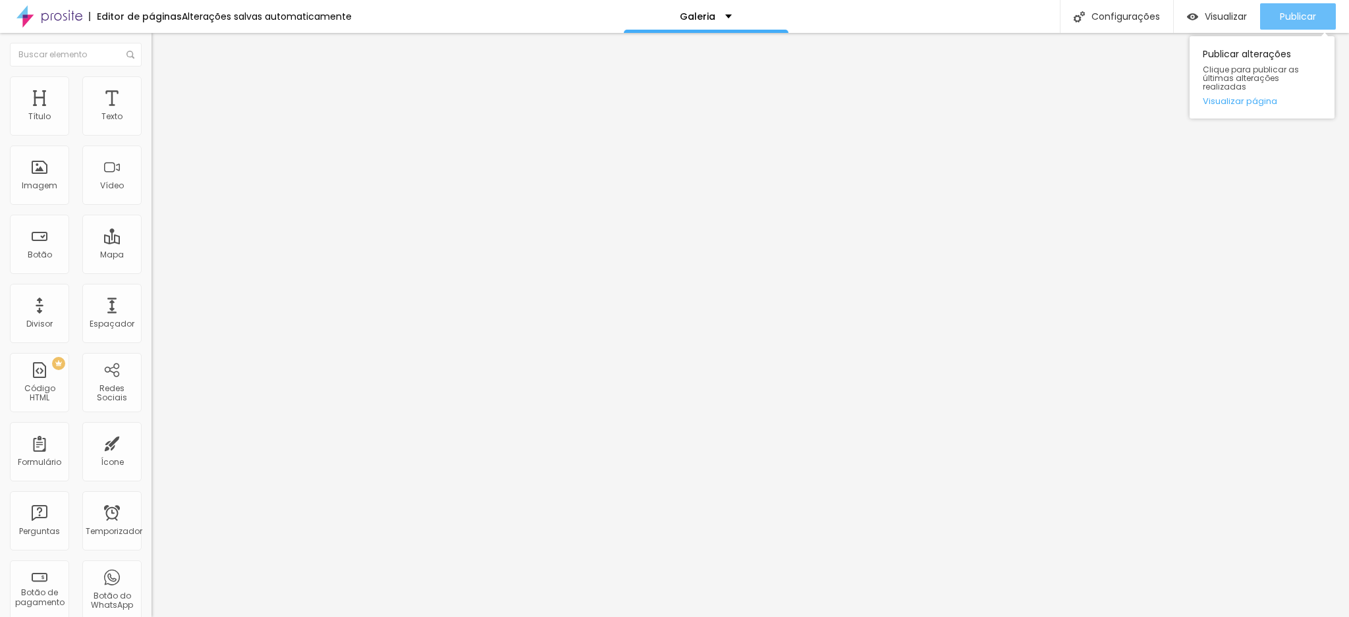
type input "[PHONE_NUMBER]"
click at [1303, 11] on font "Publicar" at bounding box center [1298, 16] width 36 height 13
click at [1308, 17] on font "Publicar" at bounding box center [1298, 16] width 36 height 13
drag, startPoint x: 82, startPoint y: 133, endPoint x: 145, endPoint y: 133, distance: 63.3
click at [152, 133] on div "Número do WhatsApp * [PHONE_NUMBER] + 55 Texto do botão [PHONE_NUMBER] Mensagem…" at bounding box center [228, 322] width 152 height 439
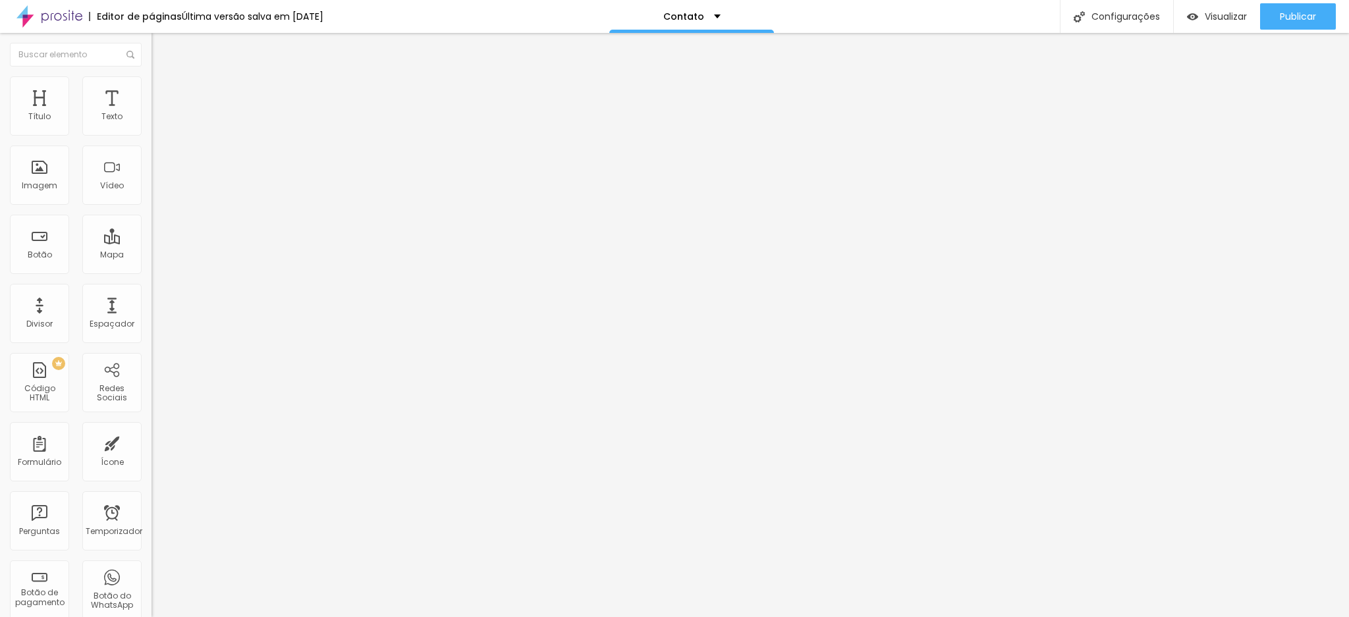
paste input "8203-047"
type input "[PHONE_NUMBER]"
drag, startPoint x: 30, startPoint y: 177, endPoint x: 79, endPoint y: 176, distance: 49.4
click at [152, 407] on input "[PHONE_NUMBER]" at bounding box center [231, 413] width 158 height 13
paste input "8203047"
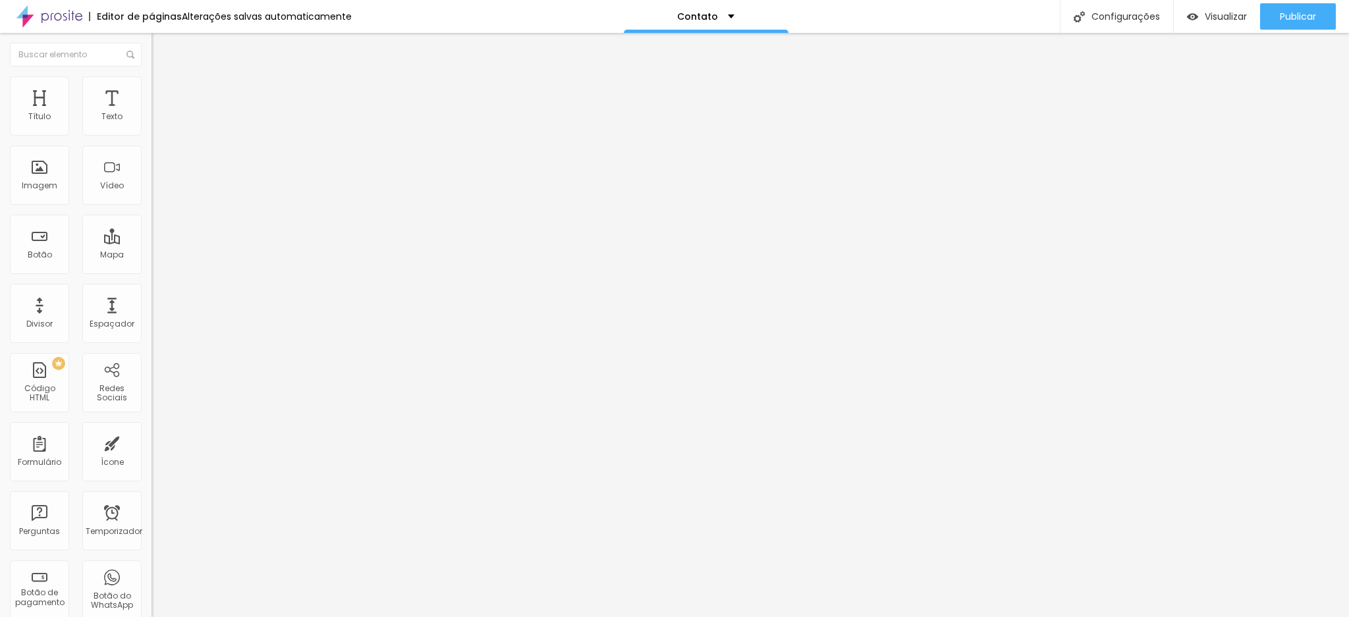
click at [152, 407] on input "[PHONE_NUMBER]" at bounding box center [231, 413] width 158 height 13
type input "[PHONE_NUMBER]"
click at [1280, 24] on div "Publicar" at bounding box center [1298, 16] width 36 height 26
drag, startPoint x: 88, startPoint y: 272, endPoint x: 142, endPoint y: 268, distance: 53.6
click at [152, 268] on div "Texto Orçamento Via Whatsapp Alinhamento [GEOGRAPHIC_DATA] Link URL [URL][DOMAI…" at bounding box center [228, 203] width 152 height 200
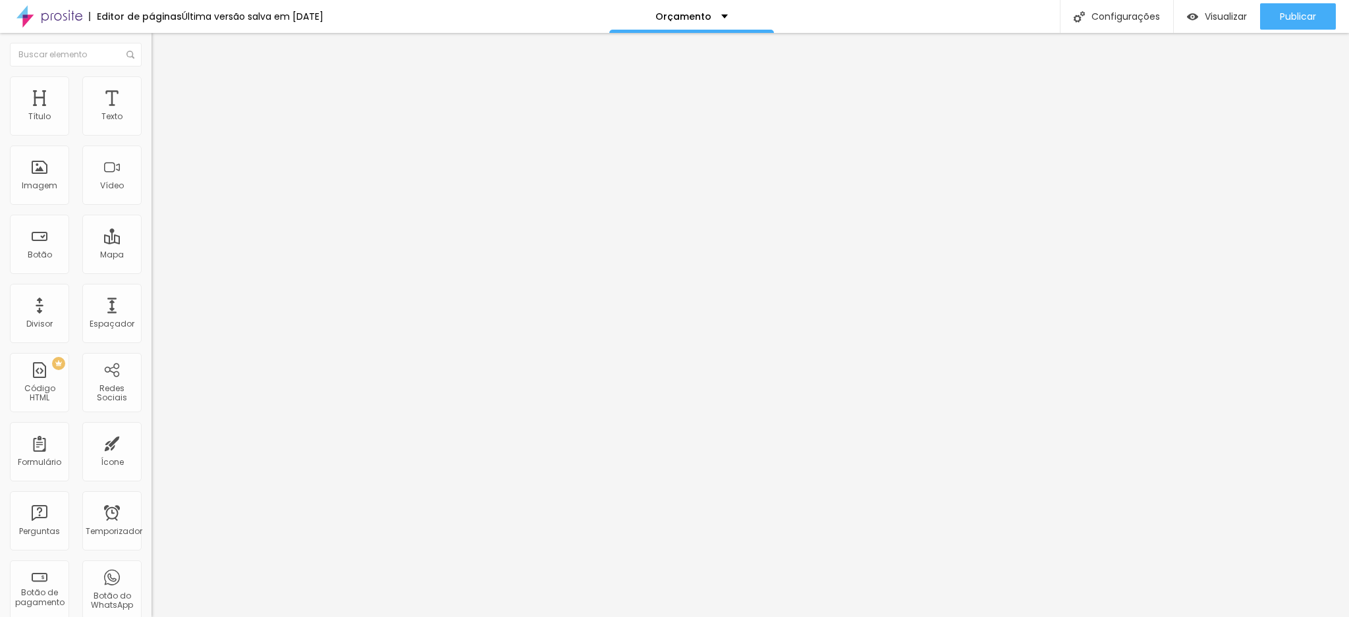
paste input "8203047"
type input "http://wa.me/5511982030470"
click at [1310, 11] on font "Publicar" at bounding box center [1298, 16] width 36 height 13
